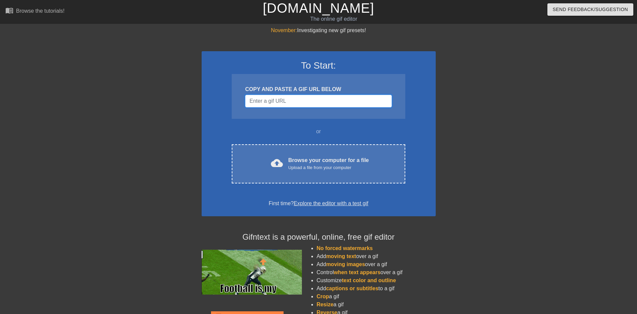
click at [263, 100] on input "Username" at bounding box center [318, 101] width 146 height 13
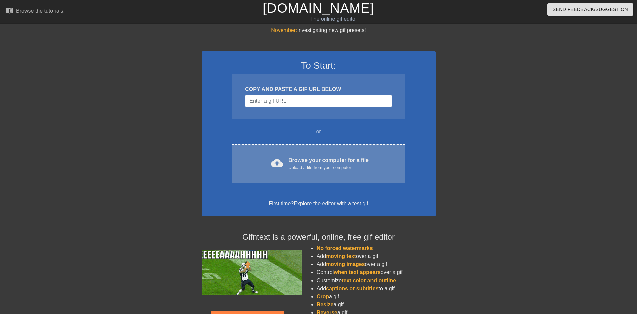
click at [267, 160] on div "cloud_upload Browse your computer for a file Upload a file from your computer" at bounding box center [318, 163] width 145 height 15
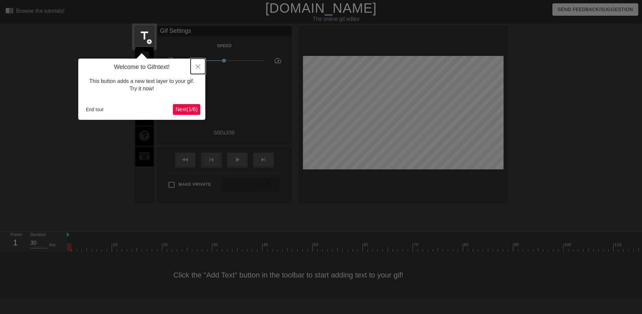
click at [199, 66] on icon "Close" at bounding box center [198, 66] width 5 height 5
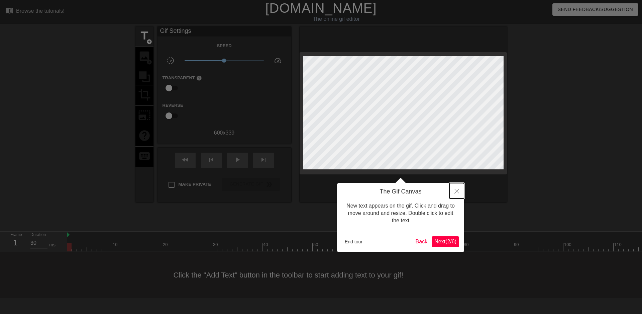
click at [458, 191] on icon "Close" at bounding box center [456, 191] width 5 height 5
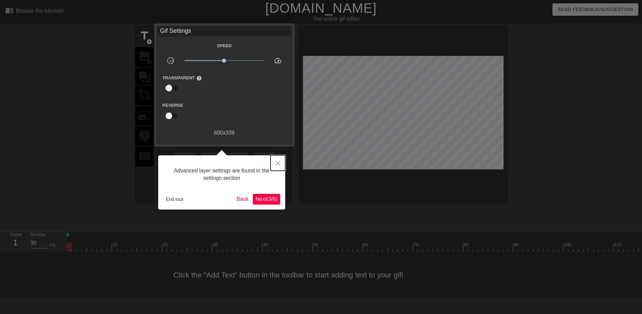
click at [281, 163] on button "Close" at bounding box center [277, 162] width 15 height 15
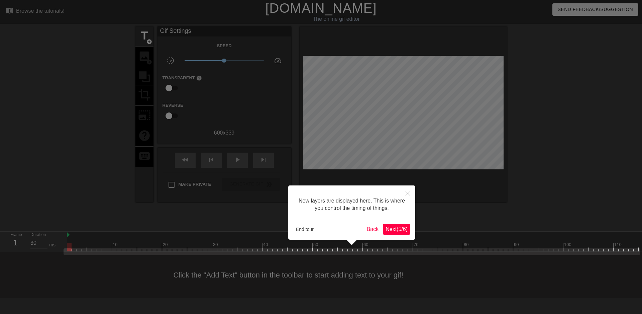
scroll to position [6, 0]
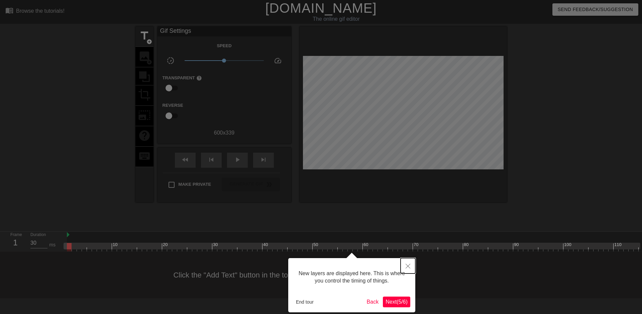
click at [406, 266] on icon "Close" at bounding box center [408, 265] width 5 height 5
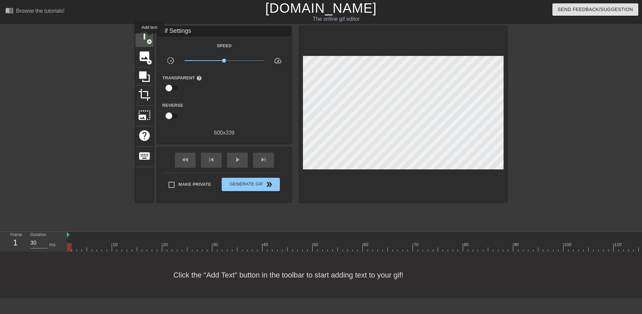
click at [149, 38] on span "title" at bounding box center [144, 35] width 13 height 13
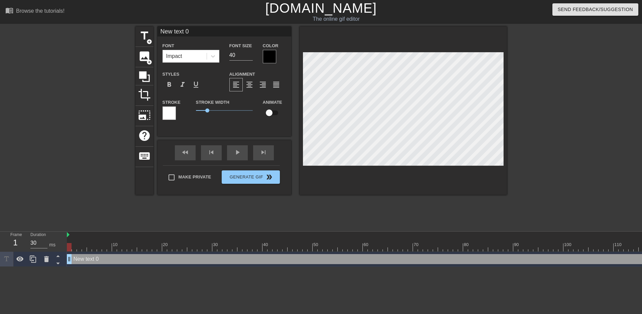
scroll to position [1, 1]
click at [264, 56] on div at bounding box center [269, 56] width 13 height 13
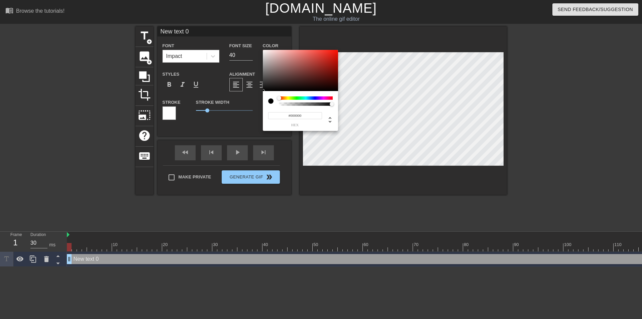
drag, startPoint x: 279, startPoint y: 99, endPoint x: 274, endPoint y: 102, distance: 5.8
click at [274, 102] on div at bounding box center [300, 100] width 65 height 9
click at [270, 101] on div at bounding box center [270, 100] width 5 height 5
type input "#FFFFFF"
drag, startPoint x: 287, startPoint y: 65, endPoint x: 261, endPoint y: 46, distance: 32.0
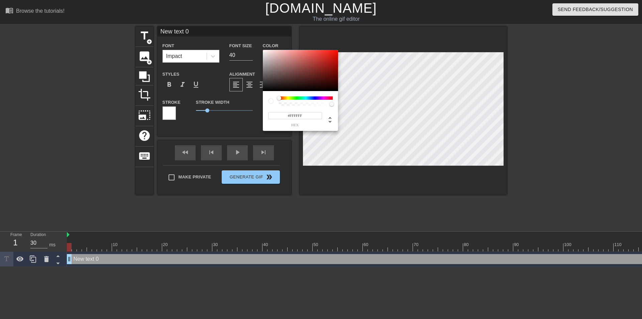
click at [261, 46] on div "#FFFFFF hex" at bounding box center [321, 159] width 642 height 319
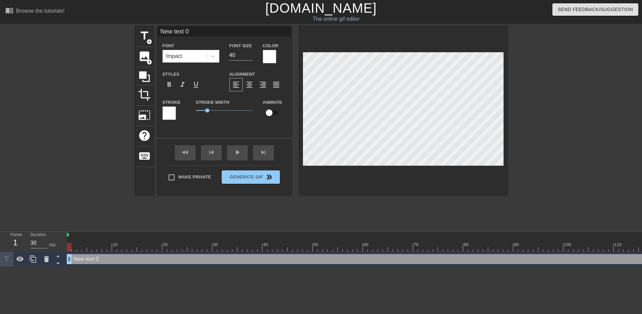
scroll to position [1, 2]
type input "N"
type textarea "N"
type input "No"
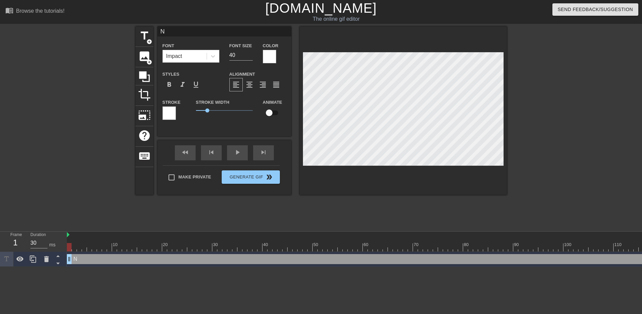
type textarea "No"
type input "No"
type textarea "No"
type input "No S"
type textarea "No S"
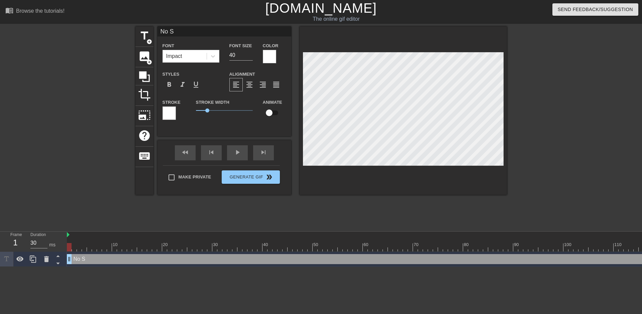
type input "No Se"
type textarea "No Se"
type input "No Sea"
type textarea "No Sea"
type input "No [PERSON_NAME]"
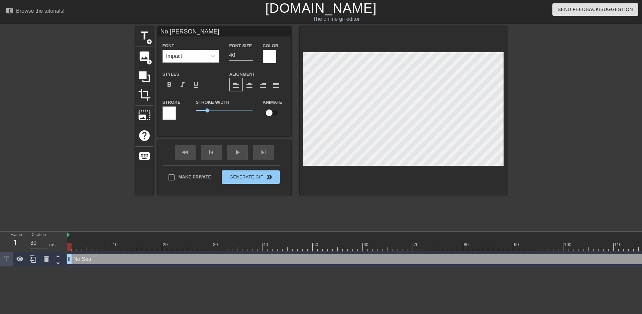
scroll to position [1, 1]
type textarea "No [PERSON_NAME]"
drag, startPoint x: 242, startPoint y: 54, endPoint x: 225, endPoint y: 55, distance: 17.4
click at [225, 55] on div "Font Size 40" at bounding box center [240, 52] width 33 height 22
type input "100"
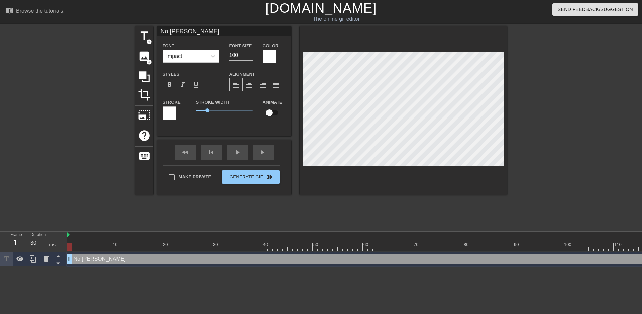
scroll to position [1, 1]
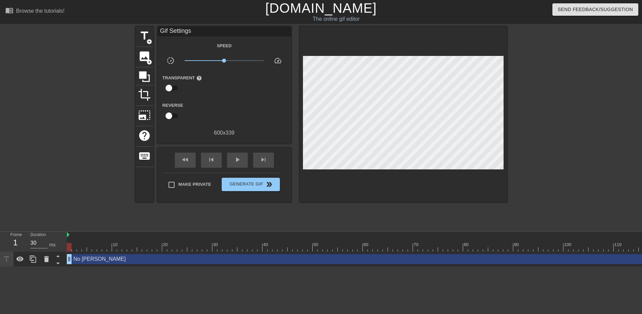
click at [329, 37] on div at bounding box center [403, 114] width 207 height 176
click at [242, 174] on div "Make Private Generate Gif double_arrow" at bounding box center [221, 186] width 117 height 26
click at [240, 183] on span "Generate Gif double_arrow" at bounding box center [250, 184] width 52 height 8
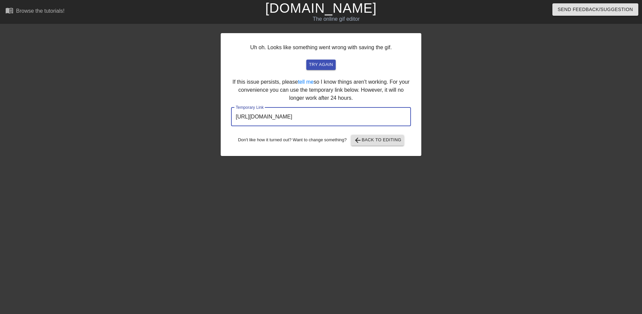
drag, startPoint x: 374, startPoint y: 116, endPoint x: 179, endPoint y: 103, distance: 195.0
click at [179, 103] on div "Uh oh. Looks like something went wrong with saving the gif. try again If this i…" at bounding box center [321, 126] width 642 height 201
